Goal: Task Accomplishment & Management: Complete application form

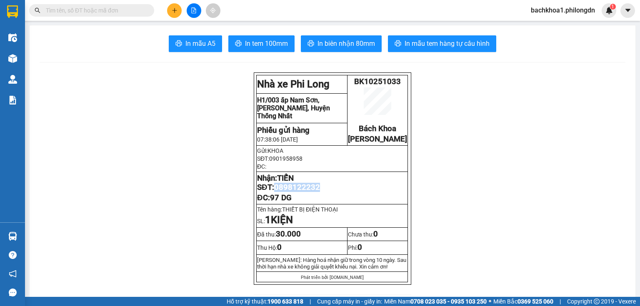
click at [180, 7] on button at bounding box center [174, 10] width 15 height 15
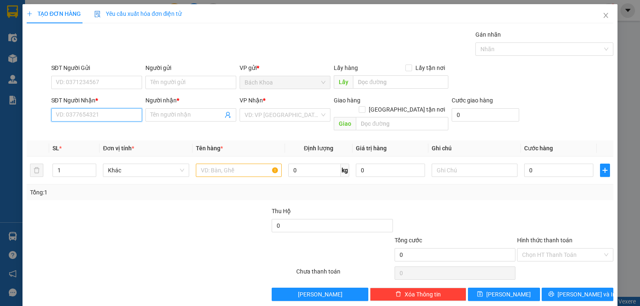
click at [96, 117] on input "SĐT Người Nhận *" at bounding box center [96, 114] width 91 height 13
click at [92, 129] on div "0907300781 - NK TÂM ĐỨC" at bounding box center [96, 131] width 80 height 9
type input "0907300781"
type input "NK TÂM ĐỨC"
type input "NINH PHÁT"
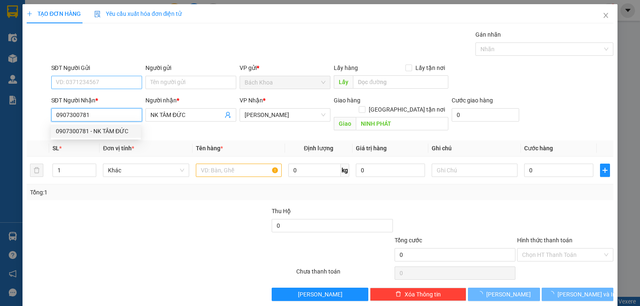
type input "30.000"
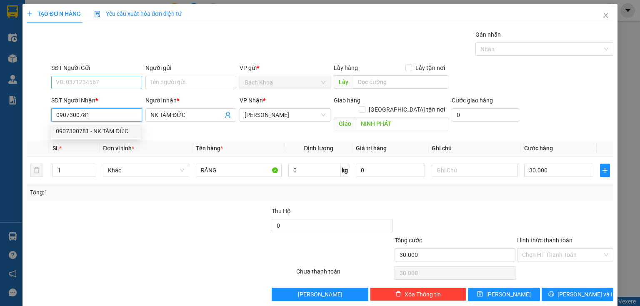
type input "0907300781"
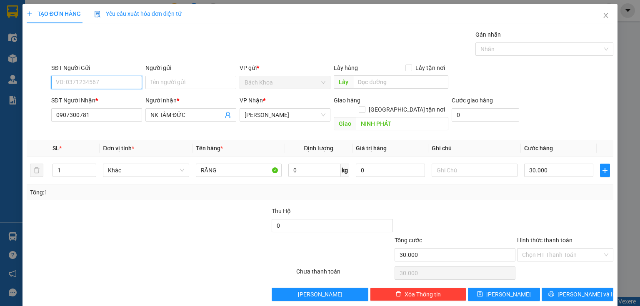
click at [88, 81] on input "SĐT Người Gửi" at bounding box center [96, 82] width 91 height 13
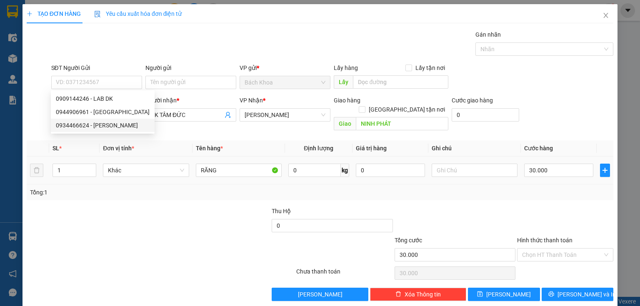
click at [117, 171] on td "Khác" at bounding box center [146, 171] width 92 height 28
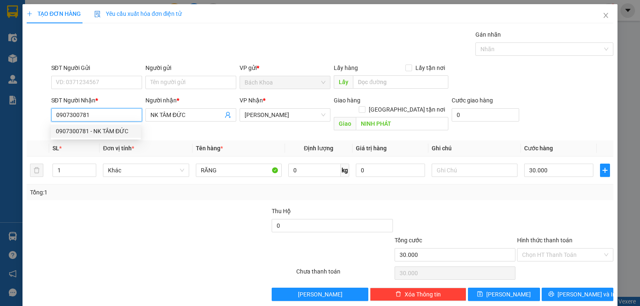
drag, startPoint x: 102, startPoint y: 112, endPoint x: 0, endPoint y: 110, distance: 102.0
click at [0, 110] on div "TẠO ĐƠN HÀNG Yêu cầu xuất hóa đơn điện tử Transit Pickup Surcharge Ids Transit …" at bounding box center [320, 153] width 640 height 306
click at [100, 130] on div "0907028439 - [GEOGRAPHIC_DATA][PERSON_NAME]." at bounding box center [126, 131] width 140 height 9
type input "0907028439"
type input "NK [PERSON_NAME]."
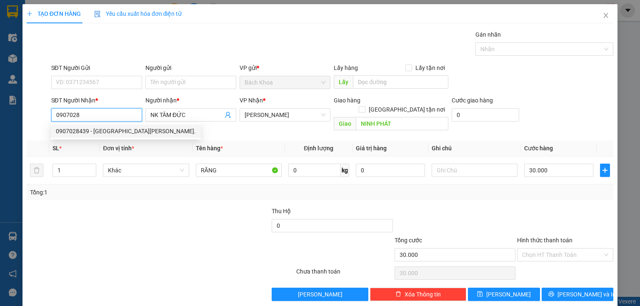
type input "DỐC MƠ"
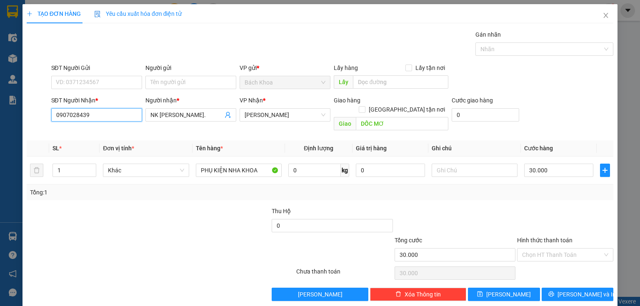
type input "0907028439"
click at [105, 75] on div "SĐT Người Gửi" at bounding box center [96, 69] width 91 height 12
click at [107, 84] on input "SĐT Người Gửi" at bounding box center [96, 82] width 91 height 13
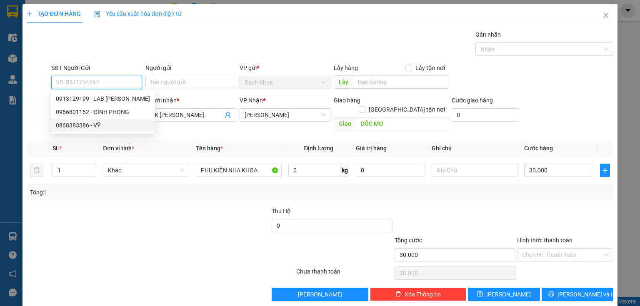
click at [107, 123] on div "0868383386 - VỸ" at bounding box center [103, 125] width 94 height 9
type input "0868383386"
type input "VỸ"
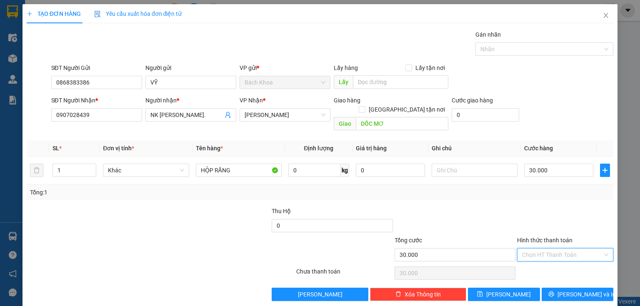
click at [563, 249] on input "Hình thức thanh toán" at bounding box center [562, 255] width 80 height 12
click at [548, 263] on div "Tại văn phòng" at bounding box center [561, 261] width 86 height 9
type input "0"
click at [603, 288] on button "[PERSON_NAME] và In" at bounding box center [577, 294] width 72 height 13
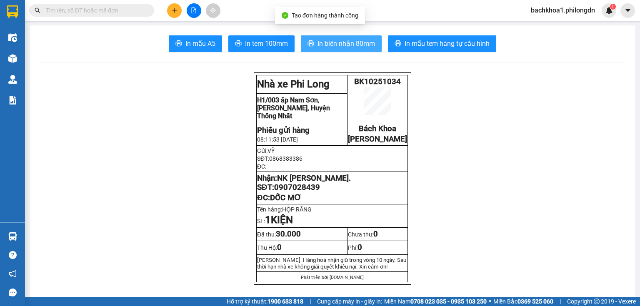
click at [344, 45] on span "In biên nhận 80mm" at bounding box center [345, 43] width 57 height 10
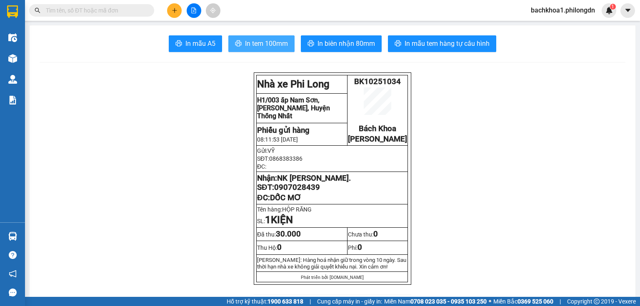
click at [242, 49] on button "In tem 100mm" at bounding box center [261, 43] width 66 height 17
click at [286, 192] on span "0907028439" at bounding box center [297, 187] width 46 height 9
copy span "0907028439"
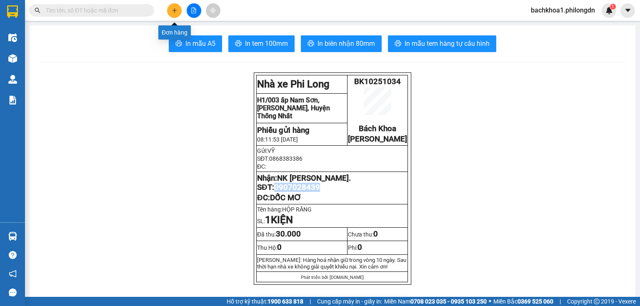
click at [177, 10] on icon "plus" at bounding box center [175, 10] width 6 height 6
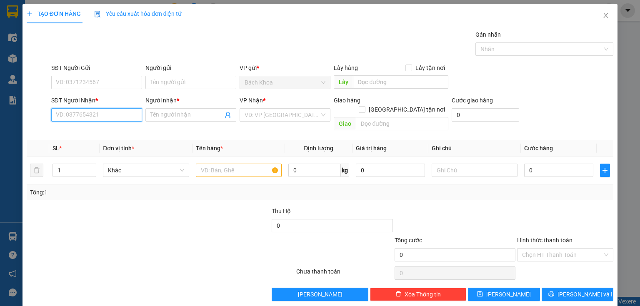
drag, startPoint x: 110, startPoint y: 117, endPoint x: 240, endPoint y: 105, distance: 130.8
click at [140, 117] on input "SĐT Người Nhận *" at bounding box center [96, 114] width 91 height 13
type input "0394013538"
click at [167, 110] on input "Người nhận *" at bounding box center [186, 114] width 72 height 9
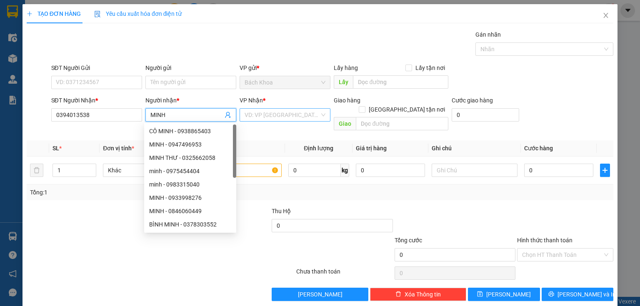
type input "MINH"
drag, startPoint x: 270, startPoint y: 112, endPoint x: 267, endPoint y: 121, distance: 9.7
click at [269, 117] on input "search" at bounding box center [281, 115] width 75 height 12
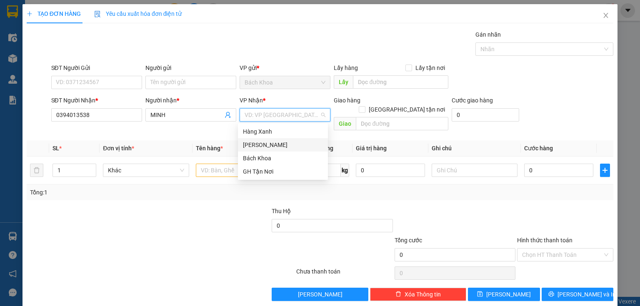
drag, startPoint x: 255, startPoint y: 144, endPoint x: 325, endPoint y: 127, distance: 72.2
click at [261, 144] on div "[PERSON_NAME]" at bounding box center [283, 144] width 80 height 9
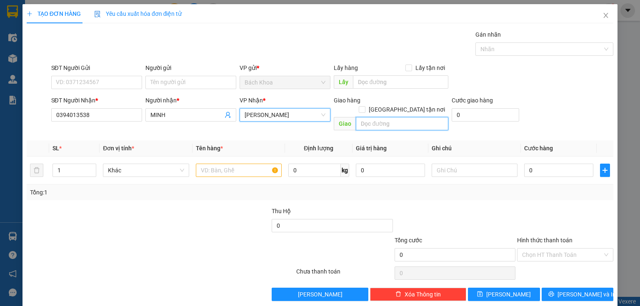
click at [360, 117] on input "text" at bounding box center [402, 123] width 92 height 13
type input "CX PHÚ CƯỜNG"
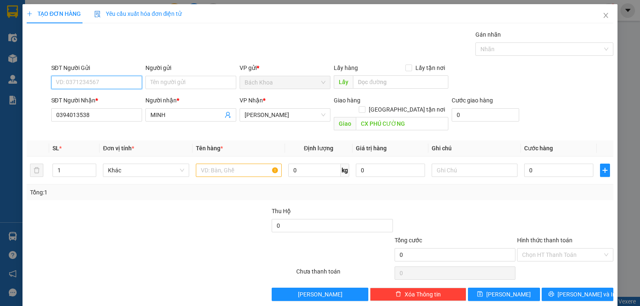
click at [75, 79] on input "SĐT Người Gửi" at bounding box center [96, 82] width 91 height 13
type input "0788706963"
click at [223, 164] on input "text" at bounding box center [239, 170] width 86 height 13
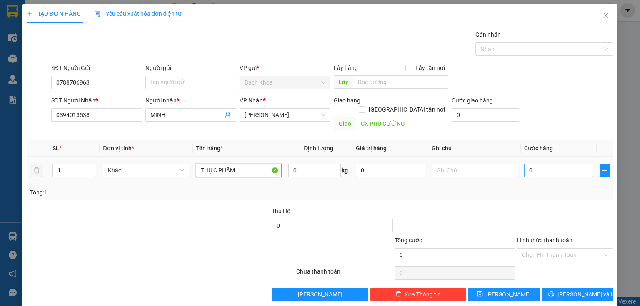
type input "THỰC PHẨM"
click at [538, 166] on input "0" at bounding box center [558, 170] width 69 height 13
type input "04"
type input "4"
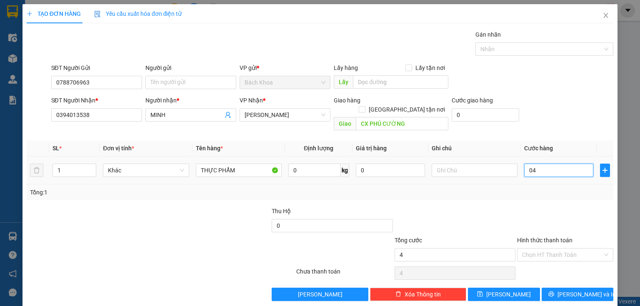
type input "040"
type input "40"
type input "0.400"
type input "400"
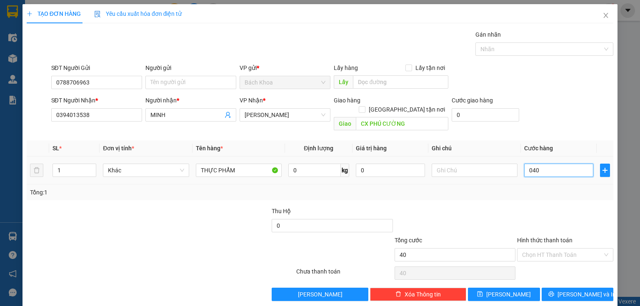
type input "400"
type input "04.000"
type input "4.000"
type input "040.000"
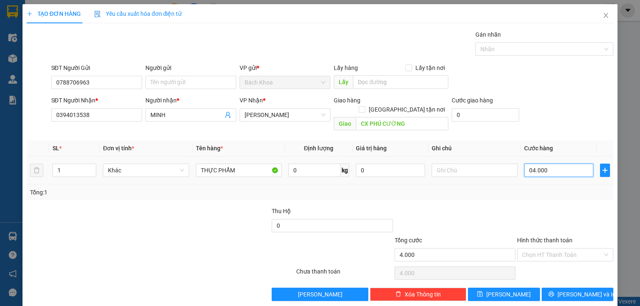
type input "40.000"
click at [568, 290] on span "[PERSON_NAME] và In" at bounding box center [586, 294] width 58 height 9
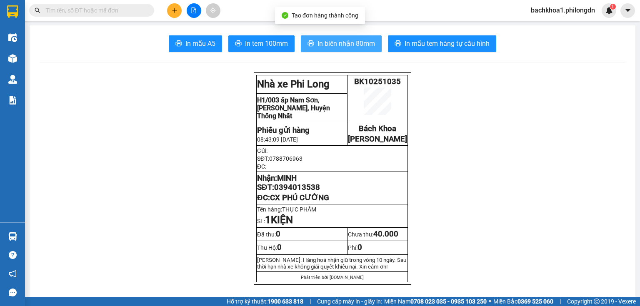
click at [345, 37] on button "In biên nhận 80mm" at bounding box center [341, 43] width 81 height 17
click at [321, 43] on span "In biên nhận 80mm" at bounding box center [345, 43] width 57 height 10
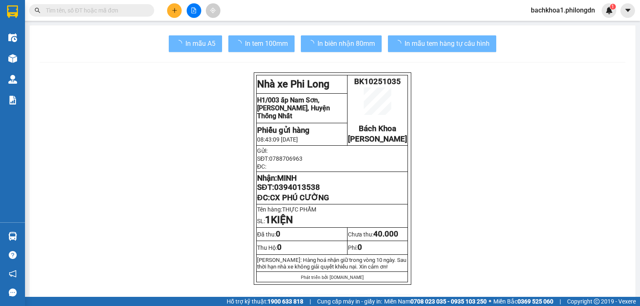
click at [276, 46] on span "In tem 100mm" at bounding box center [266, 43] width 43 height 10
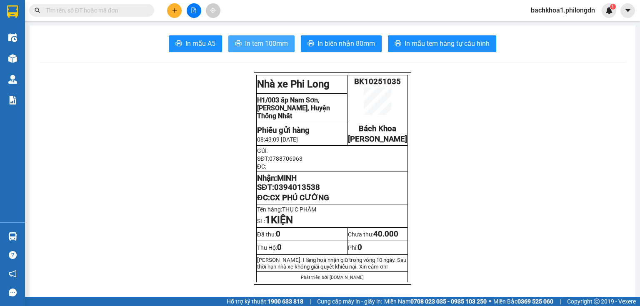
click at [274, 47] on span "In tem 100mm" at bounding box center [266, 43] width 43 height 10
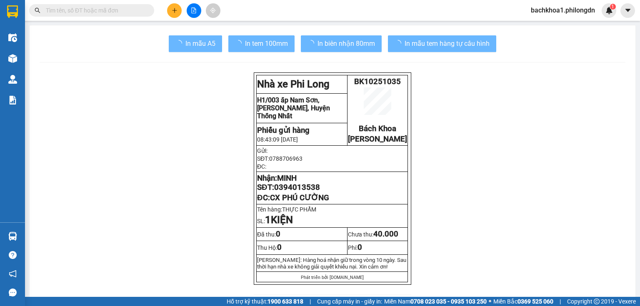
click at [299, 192] on span "0394013538" at bounding box center [297, 187] width 46 height 9
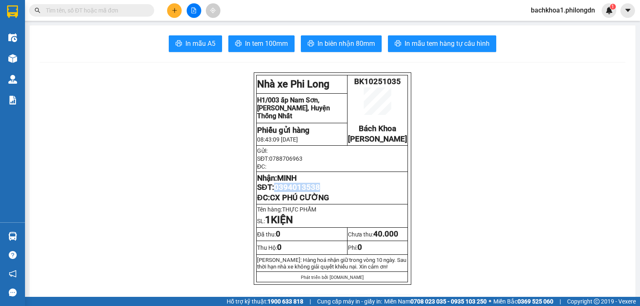
click at [299, 192] on span "0394013538" at bounding box center [297, 187] width 46 height 9
copy span "0394013538"
click at [174, 10] on icon "plus" at bounding box center [174, 10] width 0 height 5
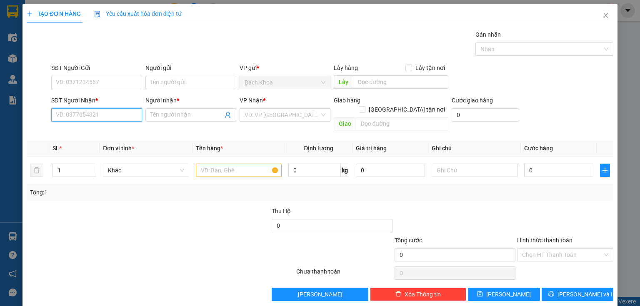
click at [123, 120] on input "SĐT Người Nhận *" at bounding box center [96, 114] width 91 height 13
click at [125, 112] on input "SĐT Người Nhận *" at bounding box center [96, 114] width 91 height 13
click at [92, 125] on div "0908474855 - [PERSON_NAME]" at bounding box center [97, 130] width 92 height 13
type input "0908474855"
type input "ÁNH"
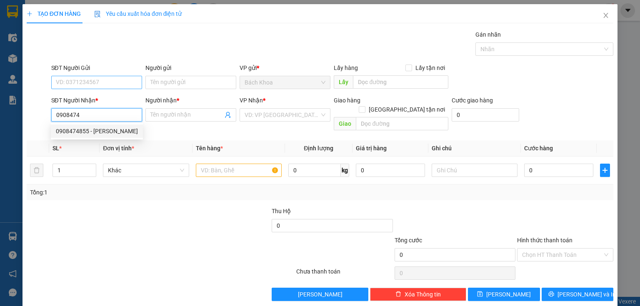
type input "[PERSON_NAME]"
type input "30.000"
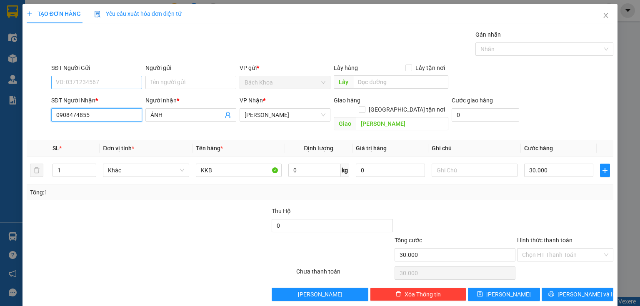
type input "0908474855"
click at [92, 85] on input "SĐT Người Gửi" at bounding box center [96, 82] width 91 height 13
type input "0867897339"
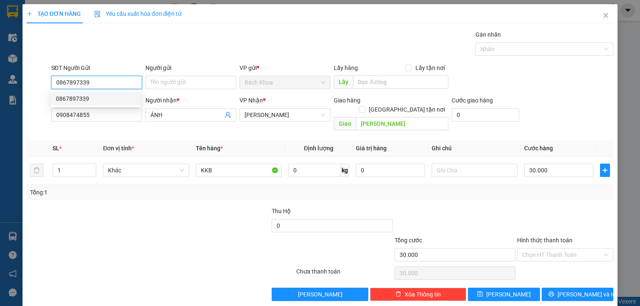
click at [96, 95] on div "0867897339" at bounding box center [96, 98] width 80 height 9
type input "40.000"
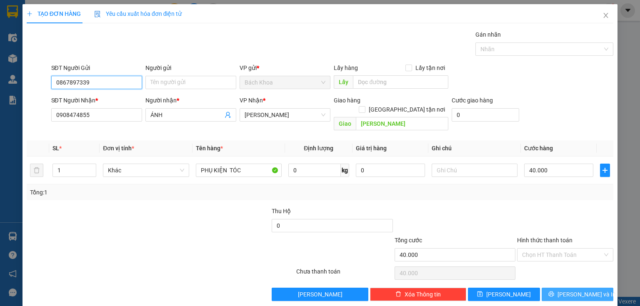
type input "0867897339"
click at [555, 288] on button "[PERSON_NAME] và In" at bounding box center [577, 294] width 72 height 13
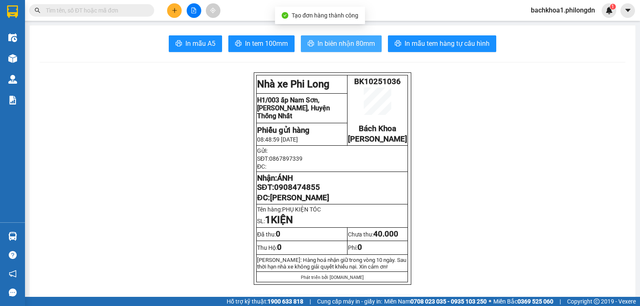
click at [340, 38] on span "In biên nhận 80mm" at bounding box center [345, 43] width 57 height 10
click at [329, 45] on span "In biên nhận 80mm" at bounding box center [345, 43] width 57 height 10
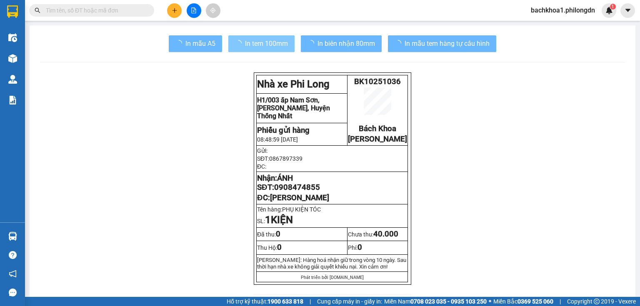
click at [280, 42] on span "In tem 100mm" at bounding box center [266, 43] width 43 height 10
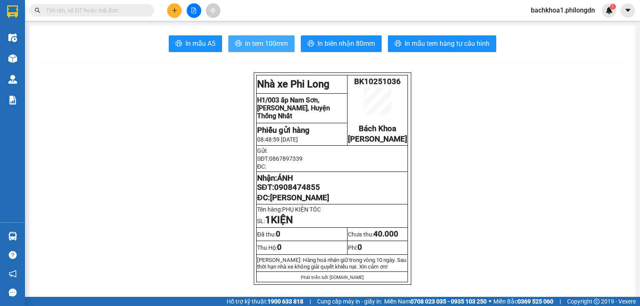
click at [278, 42] on span "In tem 100mm" at bounding box center [266, 43] width 43 height 10
click at [304, 192] on span "0908474855" at bounding box center [297, 187] width 46 height 9
click at [303, 192] on span "0908474855" at bounding box center [297, 187] width 46 height 9
drag, startPoint x: 303, startPoint y: 197, endPoint x: 288, endPoint y: 200, distance: 15.7
click at [288, 192] on span "0908474855" at bounding box center [297, 187] width 46 height 9
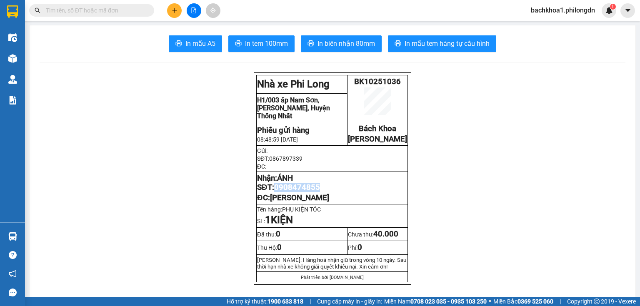
click at [287, 192] on span "0908474855" at bounding box center [297, 187] width 46 height 9
copy span "0908474855"
click at [172, 11] on icon "plus" at bounding box center [175, 10] width 6 height 6
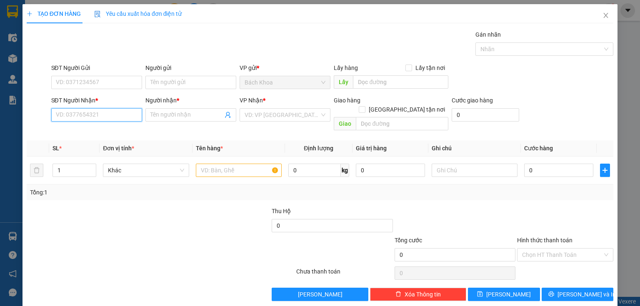
drag, startPoint x: 99, startPoint y: 112, endPoint x: 83, endPoint y: 112, distance: 15.8
click at [89, 112] on input "SĐT Người Nhận *" at bounding box center [96, 114] width 91 height 13
type input "0916419574"
click at [72, 127] on div "0916419574 - [PERSON_NAME]" at bounding box center [97, 131] width 82 height 9
type input "TÔN"
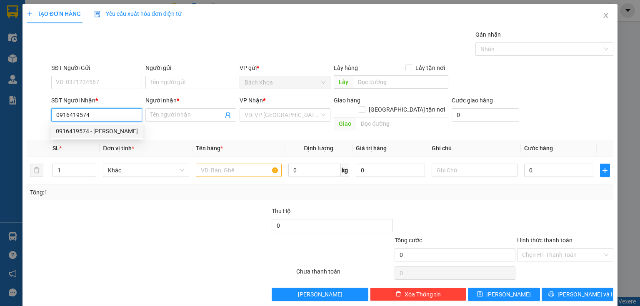
type input "CX [PERSON_NAME]"
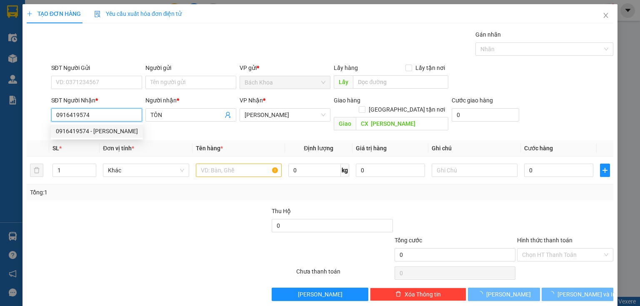
type input "30.000"
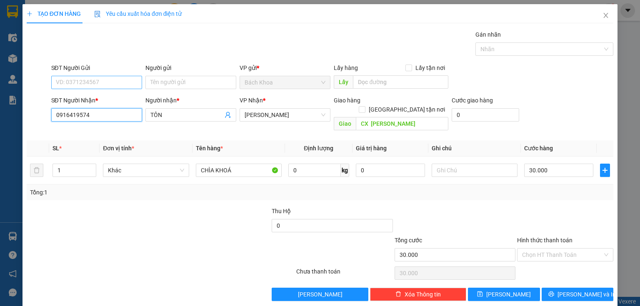
type input "0916419574"
click at [110, 83] on input "SĐT Người Gửi" at bounding box center [96, 82] width 91 height 13
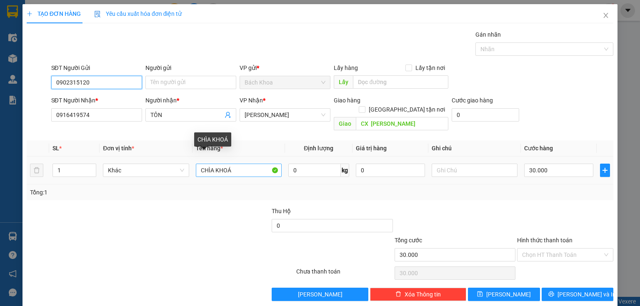
type input "0902315120"
drag, startPoint x: 246, startPoint y: 158, endPoint x: 197, endPoint y: 162, distance: 49.7
click at [197, 164] on input "CHÌA KHOÁ" at bounding box center [239, 170] width 86 height 13
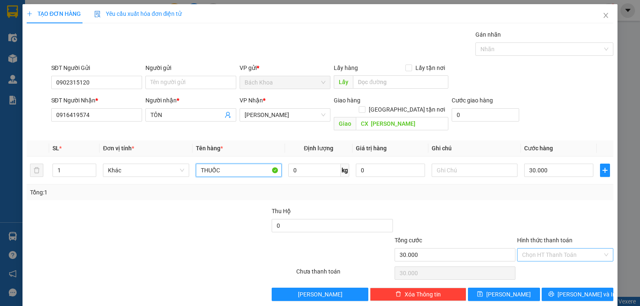
type input "THUỐC"
click at [522, 249] on input "Hình thức thanh toán" at bounding box center [562, 255] width 80 height 12
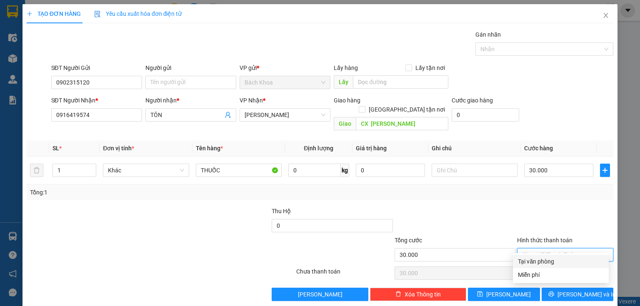
click at [523, 259] on div "Tại văn phòng" at bounding box center [561, 261] width 86 height 9
type input "0"
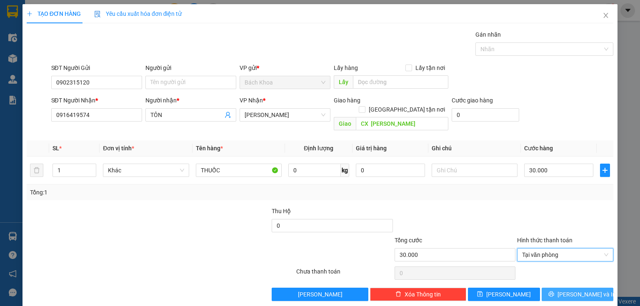
click at [541, 288] on button "[PERSON_NAME] và In" at bounding box center [577, 294] width 72 height 13
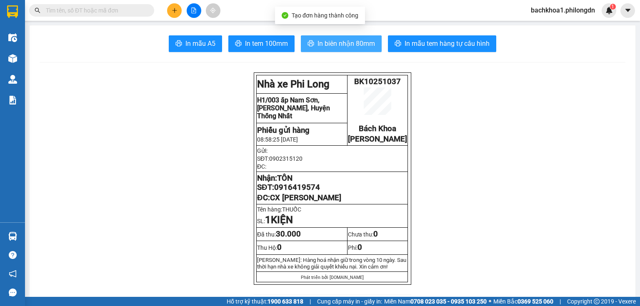
click at [337, 41] on span "In biên nhận 80mm" at bounding box center [345, 43] width 57 height 10
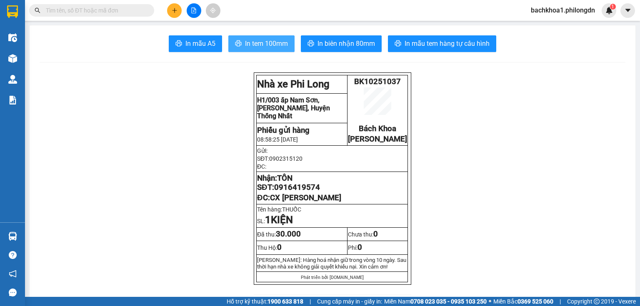
drag, startPoint x: 283, startPoint y: 45, endPoint x: 283, endPoint y: 50, distance: 5.4
click at [283, 50] on button "In tem 100mm" at bounding box center [261, 43] width 66 height 17
click at [304, 192] on span "0916419574" at bounding box center [297, 187] width 46 height 9
copy span "0916419574"
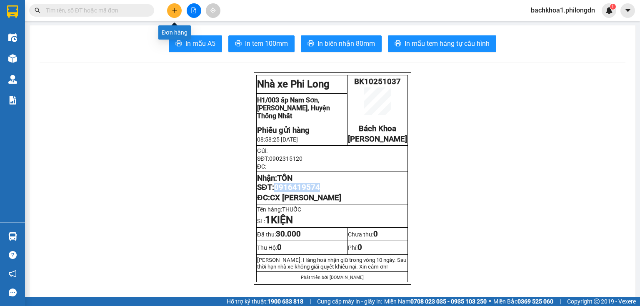
click at [174, 10] on icon "plus" at bounding box center [174, 10] width 5 height 0
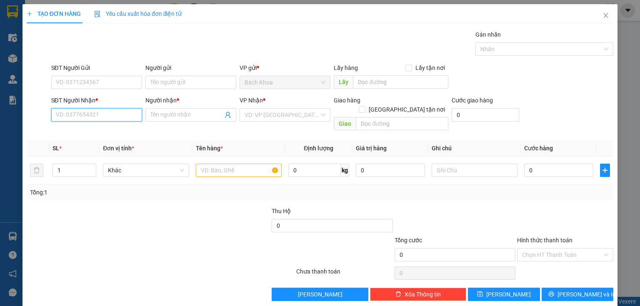
click at [133, 114] on input "SĐT Người Nhận *" at bounding box center [96, 114] width 91 height 13
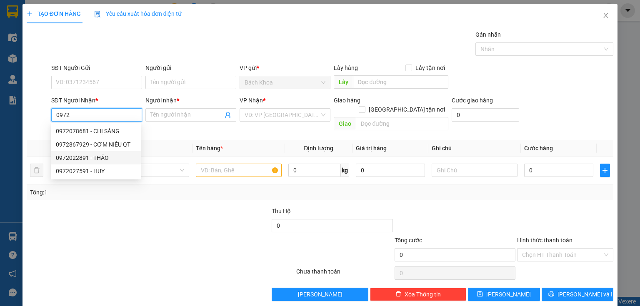
click at [100, 155] on div "0972022891 - THẢO" at bounding box center [96, 157] width 80 height 9
type input "0972022891"
type input "THẢO"
type input "PHÚC NHẠC"
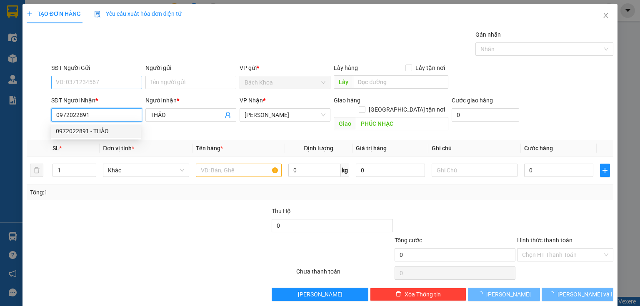
type input "50.000"
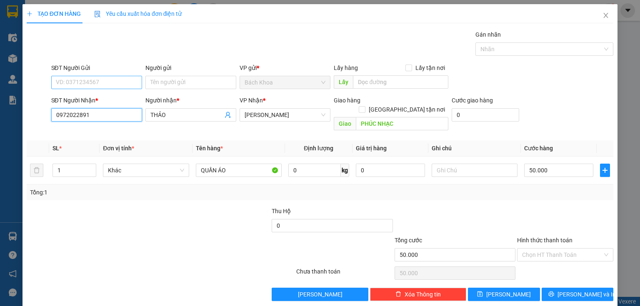
type input "0972022891"
click at [106, 83] on input "SĐT Người Gửi" at bounding box center [96, 82] width 91 height 13
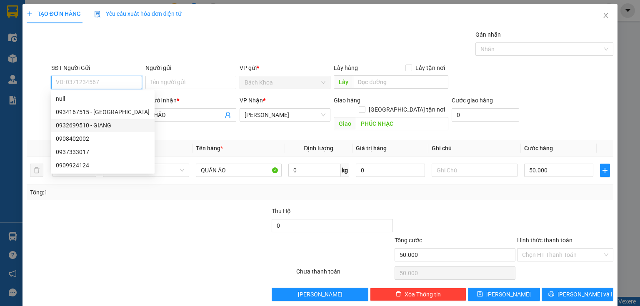
click at [94, 122] on div "0932699510 - GIANG" at bounding box center [103, 125] width 94 height 9
type input "0932699510"
type input "GIANG"
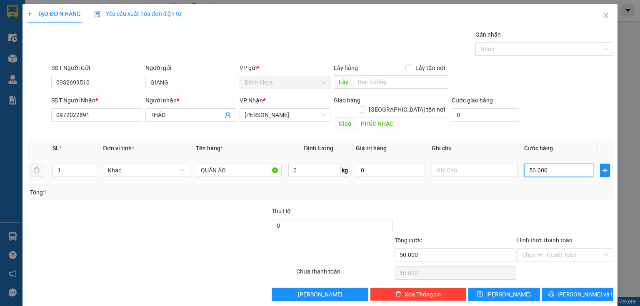
click at [569, 164] on input "50.000" at bounding box center [558, 170] width 69 height 13
type input "3"
type input "30"
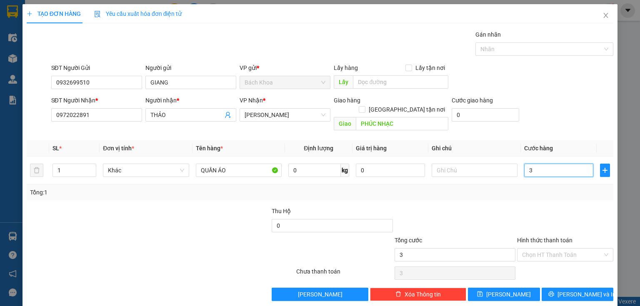
type input "30"
type input "300"
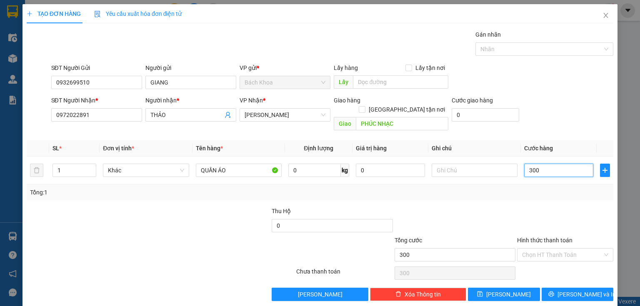
type input "3.000"
type input "30.000"
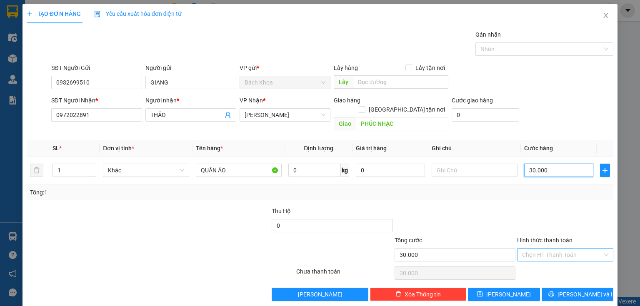
type input "30.000"
drag, startPoint x: 534, startPoint y: 246, endPoint x: 531, endPoint y: 261, distance: 16.1
click at [534, 249] on input "Hình thức thanh toán" at bounding box center [562, 255] width 80 height 12
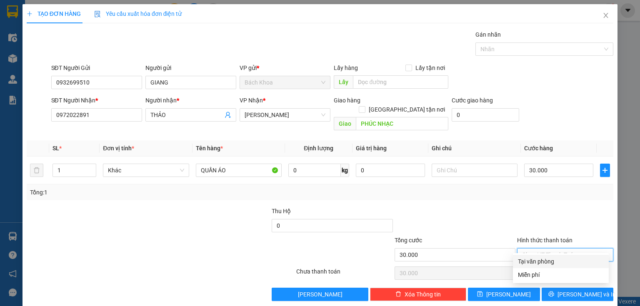
drag, startPoint x: 531, startPoint y: 262, endPoint x: 532, endPoint y: 268, distance: 6.3
click at [531, 263] on div "Tại văn phòng" at bounding box center [561, 261] width 86 height 9
type input "0"
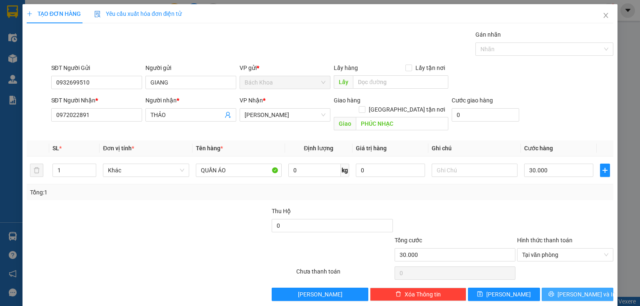
click at [547, 288] on button "[PERSON_NAME] và In" at bounding box center [577, 294] width 72 height 13
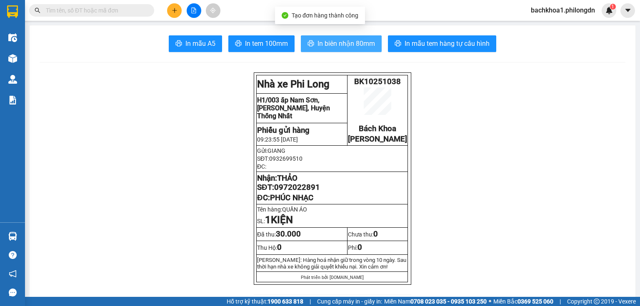
click at [346, 38] on span "In biên nhận 80mm" at bounding box center [345, 43] width 57 height 10
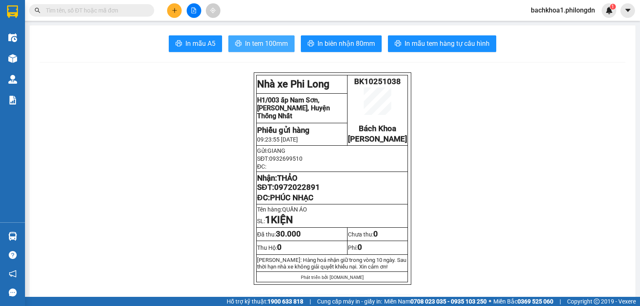
drag, startPoint x: 284, startPoint y: 51, endPoint x: 277, endPoint y: 50, distance: 6.3
click at [283, 51] on button "In tem 100mm" at bounding box center [261, 43] width 66 height 17
click at [277, 50] on button "In tem 100mm" at bounding box center [261, 43] width 66 height 17
click at [295, 192] on span "0972022891" at bounding box center [297, 187] width 46 height 9
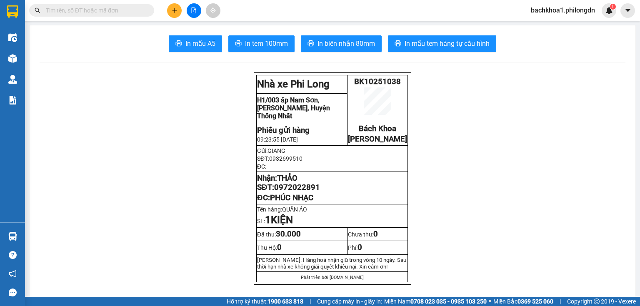
click at [292, 192] on span "0972022891" at bounding box center [297, 187] width 46 height 9
copy span "0972022891"
click at [173, 12] on icon "plus" at bounding box center [175, 10] width 6 height 6
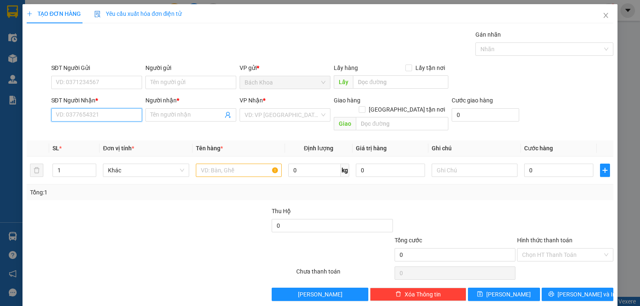
click at [116, 114] on input "SĐT Người Nhận *" at bounding box center [96, 114] width 91 height 13
click at [117, 130] on div "0898992827 - [PERSON_NAME]" at bounding box center [97, 131] width 82 height 9
type input "0898992827"
type input "[PERSON_NAME]"
type input "KM 104"
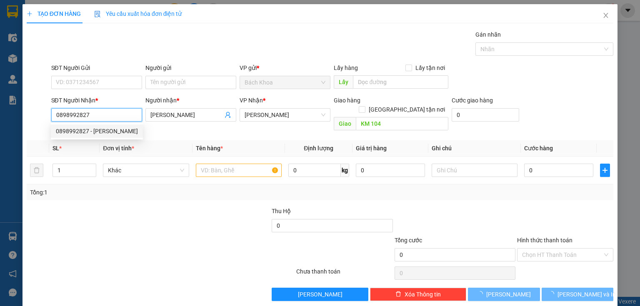
type input "50.000"
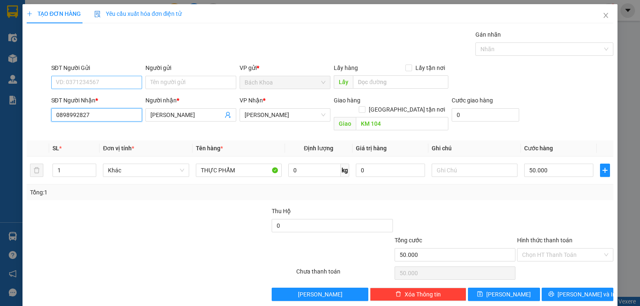
type input "0898992827"
click at [120, 83] on input "SĐT Người Gửi" at bounding box center [96, 82] width 91 height 13
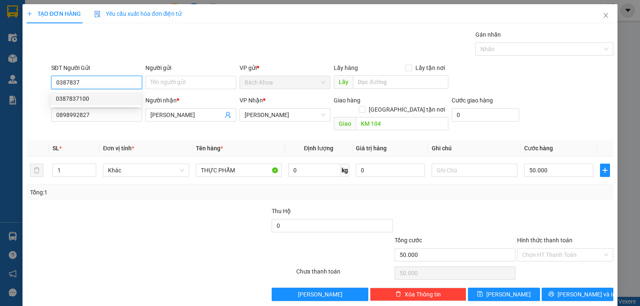
click at [102, 100] on div "0387837100" at bounding box center [96, 98] width 80 height 9
type input "0387837100"
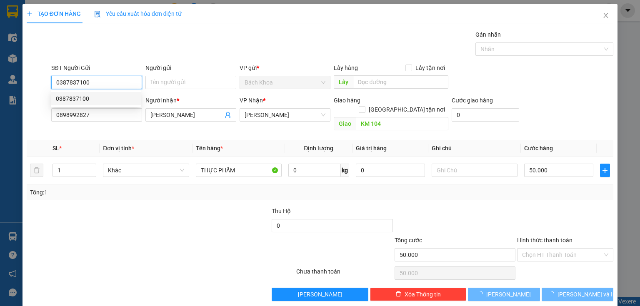
type input "60.000"
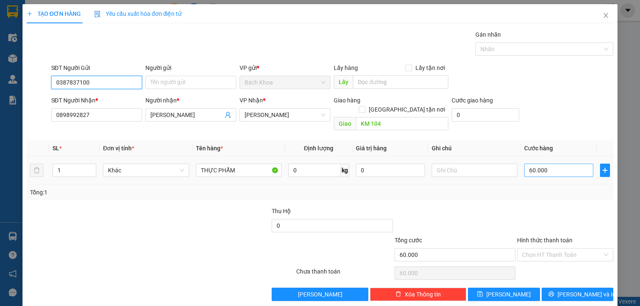
type input "0387837100"
click at [564, 164] on input "60.000" at bounding box center [558, 170] width 69 height 13
type input "8"
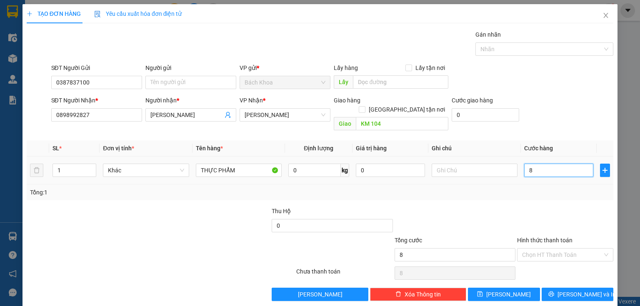
type input "0"
type input "7"
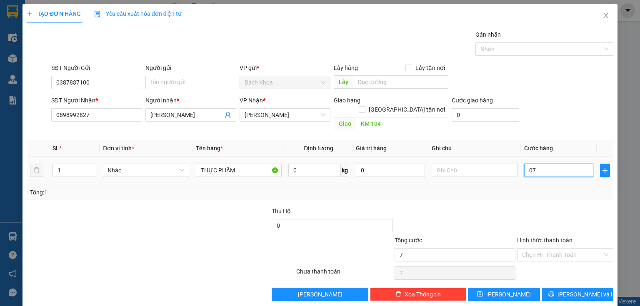
type input "070"
type input "70"
type input "0.700"
type input "700"
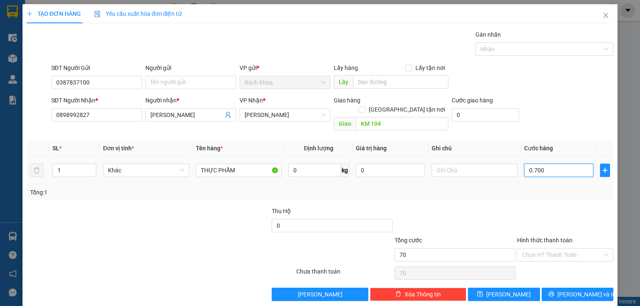
type input "700"
type input "7.000"
type input "07.000"
type input "70.000"
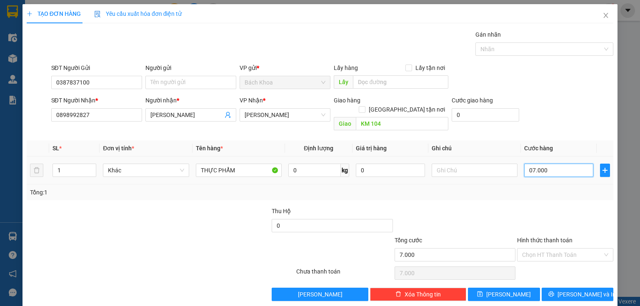
type input "70.000"
click at [92, 166] on span "up" at bounding box center [91, 168] width 5 height 5
type input "2"
click at [91, 166] on span "up" at bounding box center [91, 168] width 5 height 5
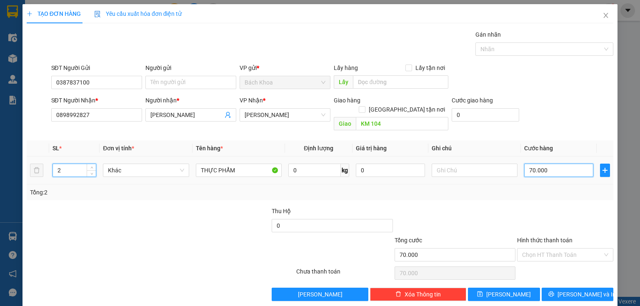
click at [555, 164] on input "70.000" at bounding box center [558, 170] width 69 height 13
type input "1"
type input "10"
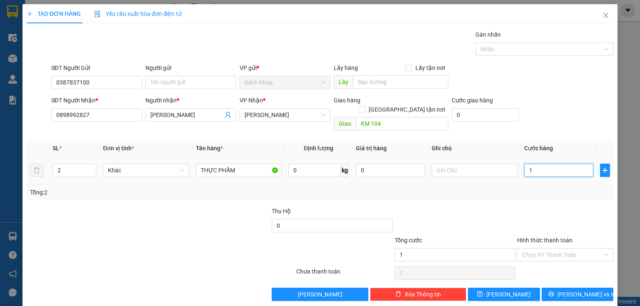
type input "10"
type input "100"
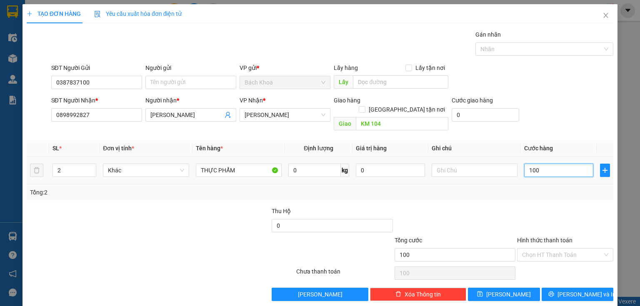
type input "1.000"
type input "10.000"
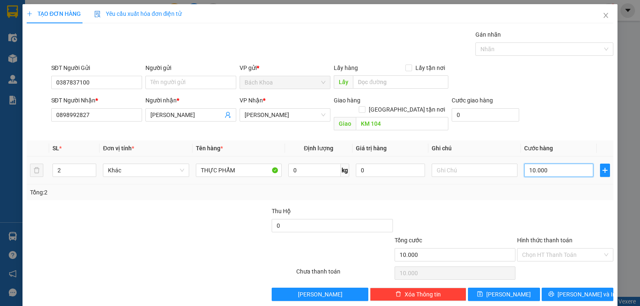
type input "100.000"
click at [573, 290] on span "[PERSON_NAME] và In" at bounding box center [586, 294] width 58 height 9
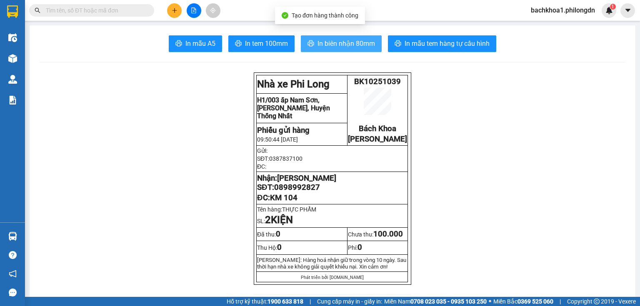
click at [335, 47] on span "In biên nhận 80mm" at bounding box center [345, 43] width 57 height 10
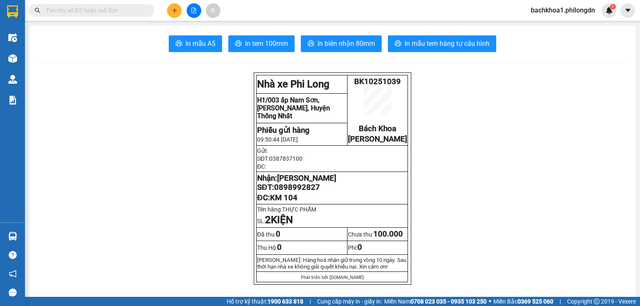
click at [325, 37] on button "In biên nhận 80mm" at bounding box center [341, 43] width 81 height 17
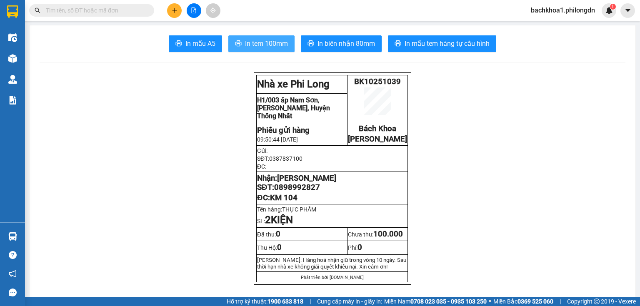
click at [263, 41] on span "In tem 100mm" at bounding box center [266, 43] width 43 height 10
click at [311, 192] on span "0898992827" at bounding box center [297, 187] width 46 height 9
drag, startPoint x: 311, startPoint y: 194, endPoint x: 306, endPoint y: 196, distance: 5.0
click at [306, 192] on span "0898992827" at bounding box center [297, 187] width 46 height 9
